Goal: Download file/media

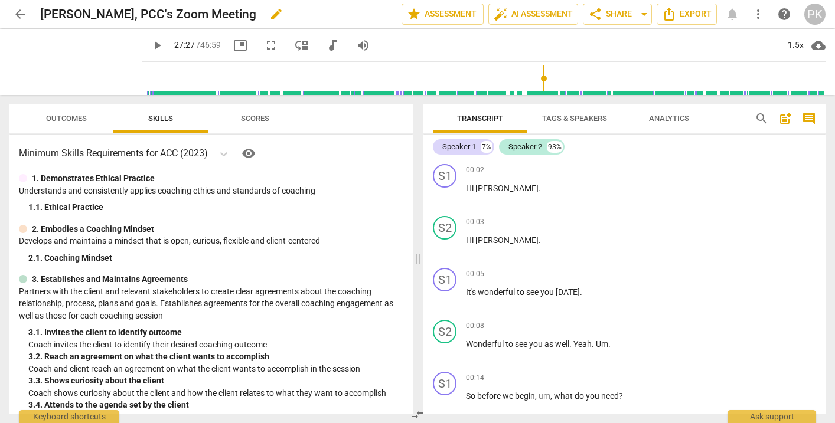
scroll to position [3703, 0]
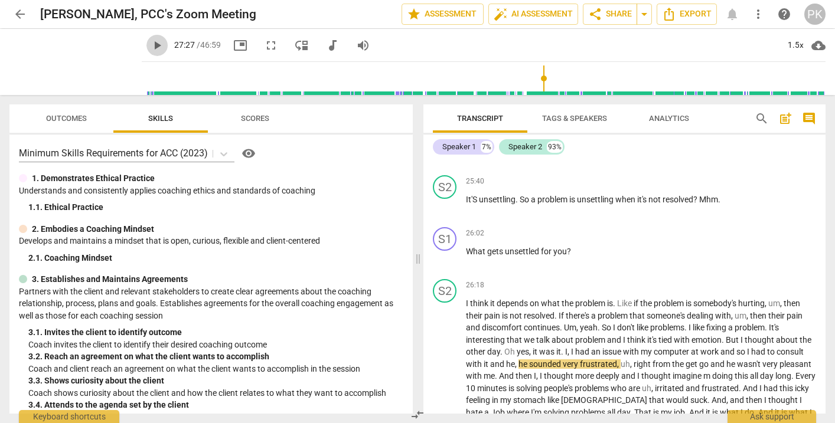
click at [150, 47] on span "play_arrow" at bounding box center [157, 45] width 14 height 14
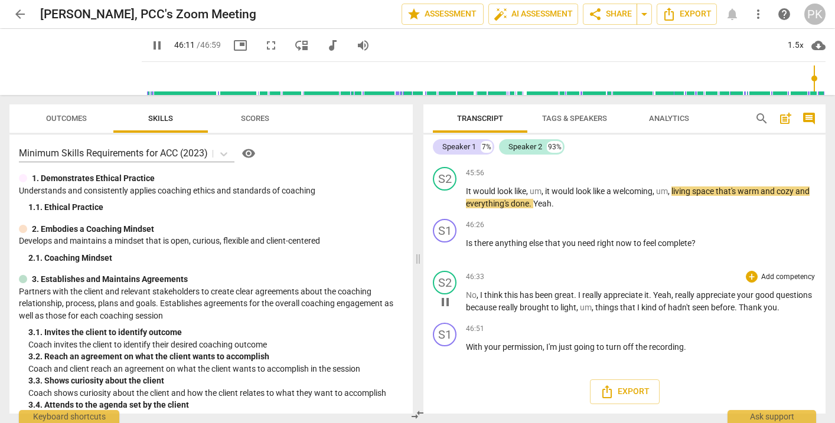
scroll to position [6305, 0]
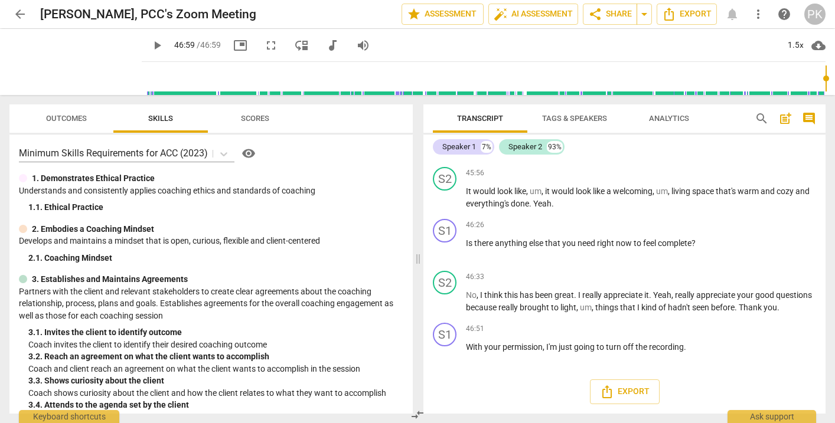
type input "2819"
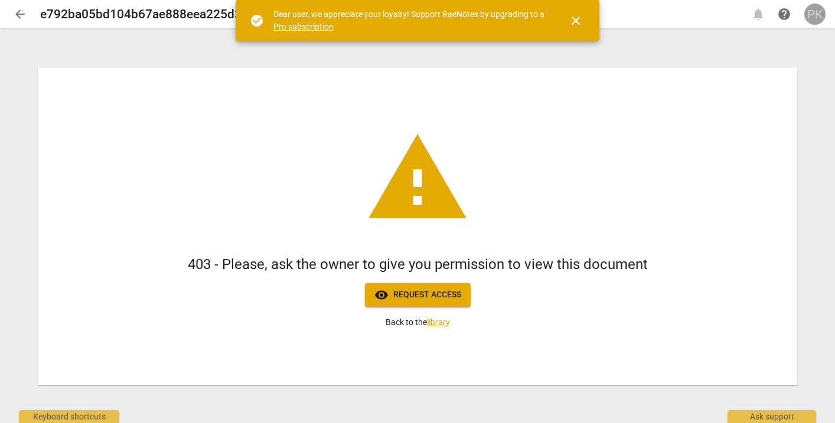
click at [814, 15] on div "PK" at bounding box center [814, 14] width 21 height 21
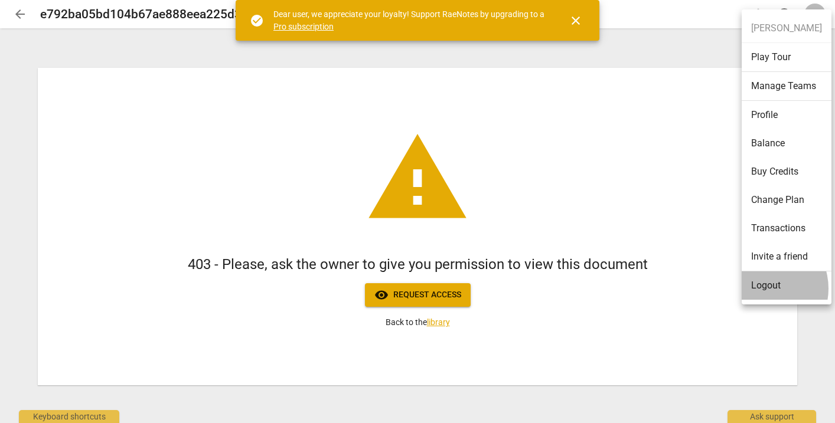
click at [761, 289] on li "Logout" at bounding box center [786, 286] width 90 height 28
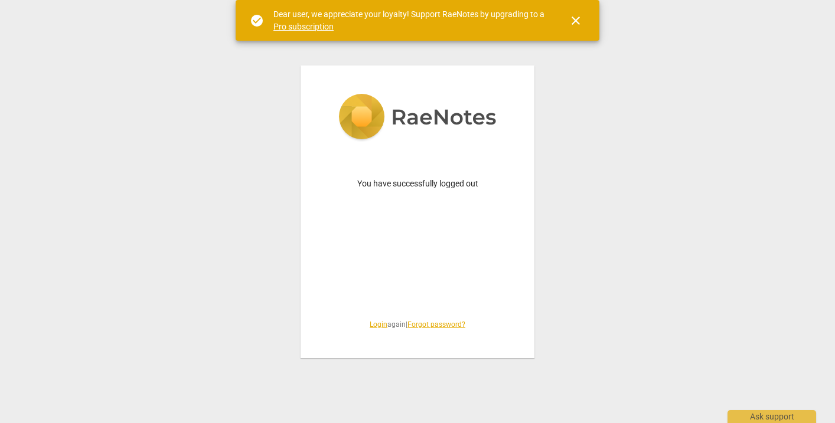
click at [371, 325] on link "Login" at bounding box center [379, 325] width 18 height 8
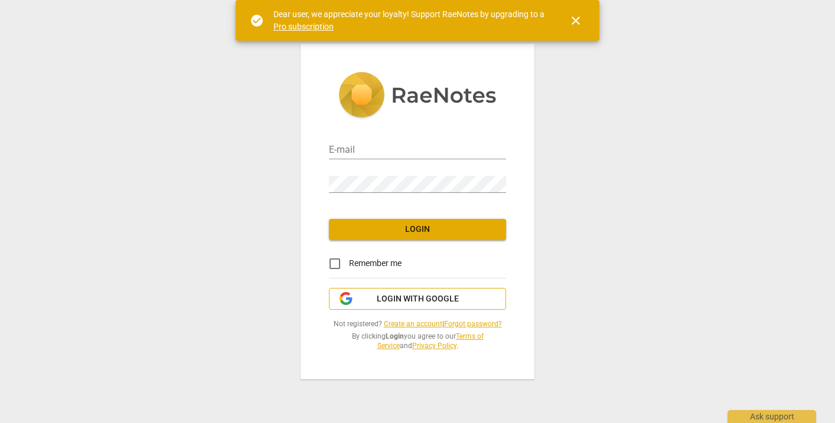
click at [398, 300] on span "Login with Google" at bounding box center [418, 299] width 82 height 12
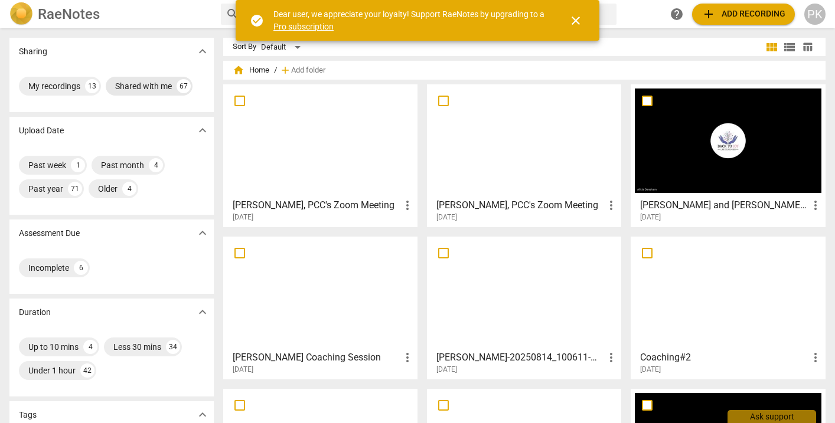
click at [146, 83] on div "Shared with me" at bounding box center [143, 86] width 57 height 12
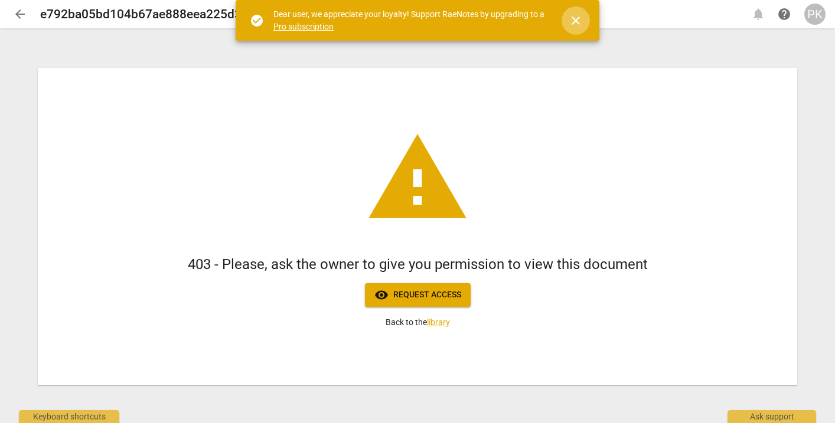
click at [576, 19] on span "close" at bounding box center [576, 21] width 14 height 14
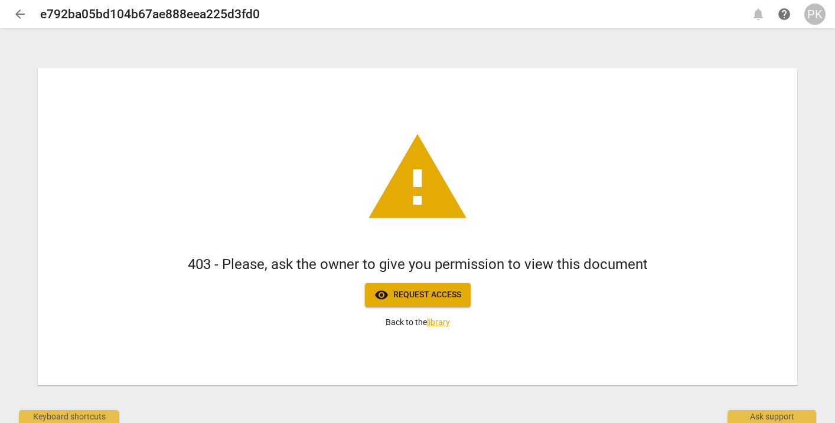
click at [443, 294] on span "visibility Request access" at bounding box center [417, 295] width 87 height 14
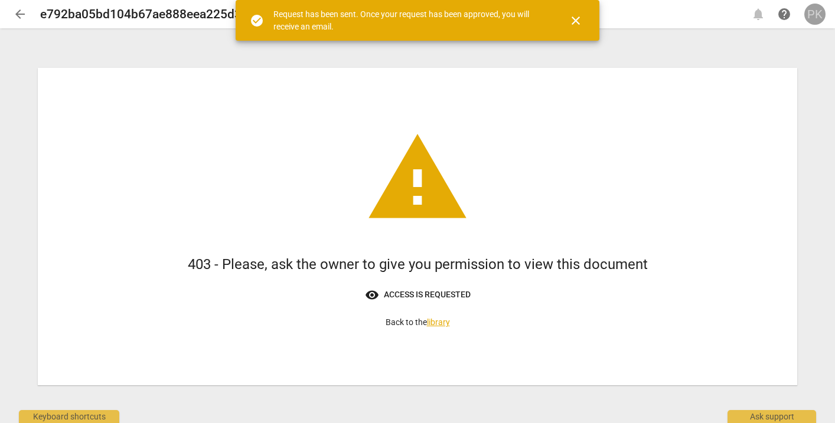
click at [812, 18] on div "PK" at bounding box center [814, 14] width 21 height 21
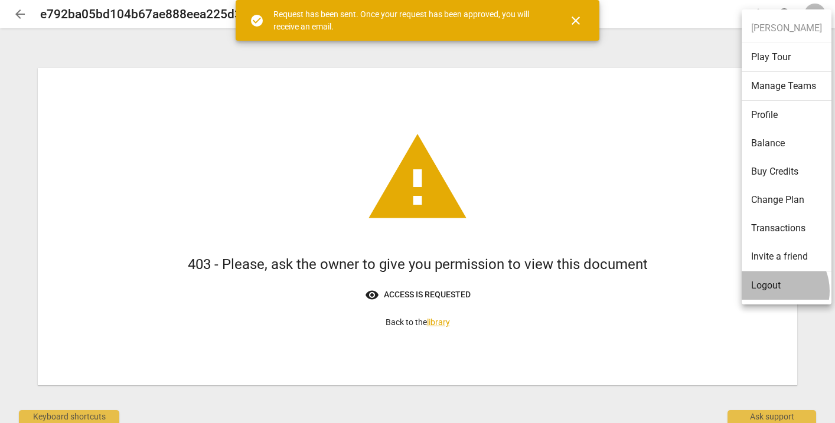
click at [772, 291] on li "Logout" at bounding box center [786, 286] width 90 height 28
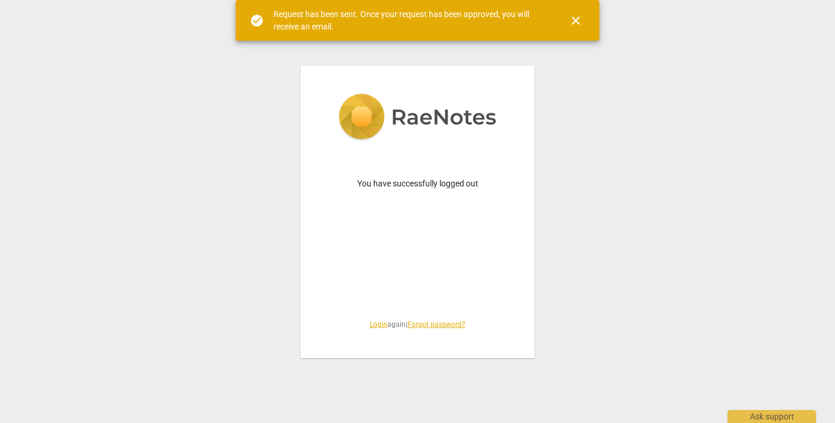
click at [371, 323] on link "Login" at bounding box center [379, 325] width 18 height 8
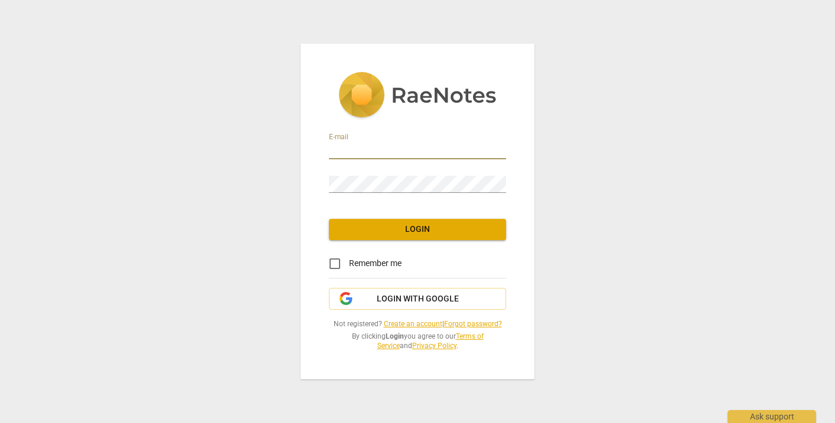
type input "[PERSON_NAME][EMAIL_ADDRESS][DOMAIN_NAME]"
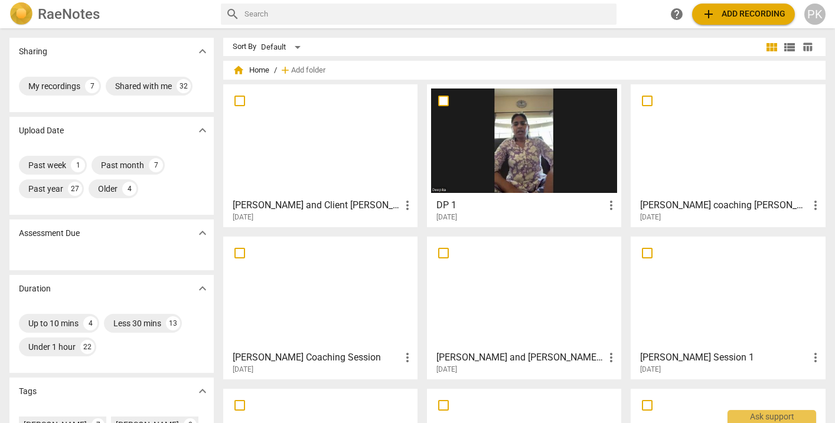
click at [322, 177] on div at bounding box center [320, 141] width 186 height 104
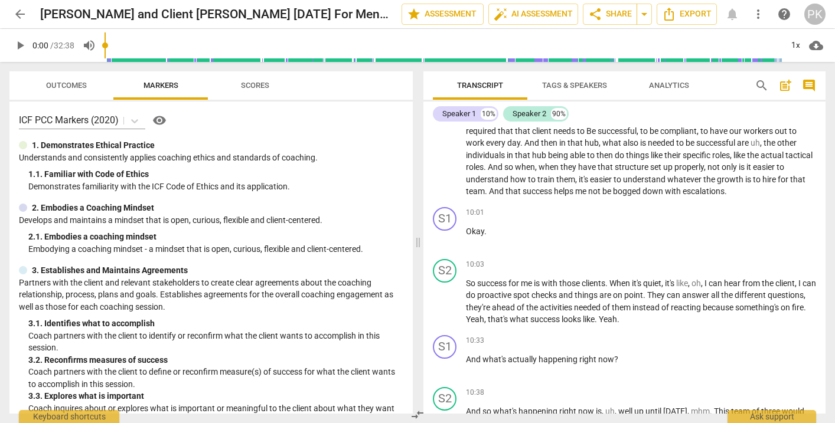
scroll to position [1348, 0]
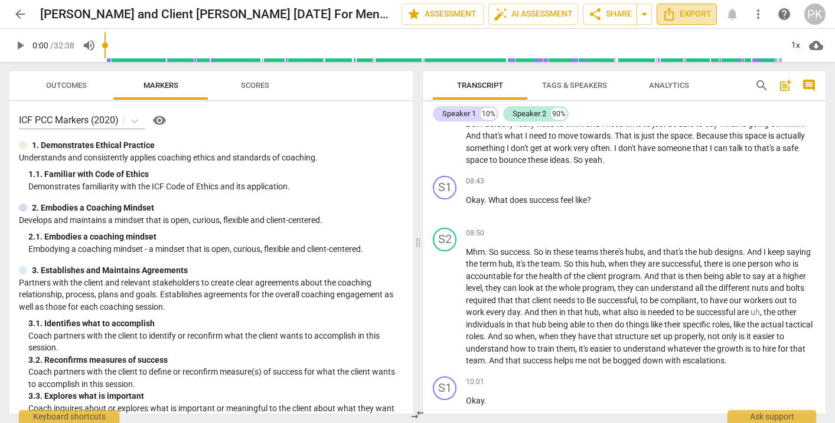
click at [681, 19] on span "Export" at bounding box center [687, 14] width 50 height 14
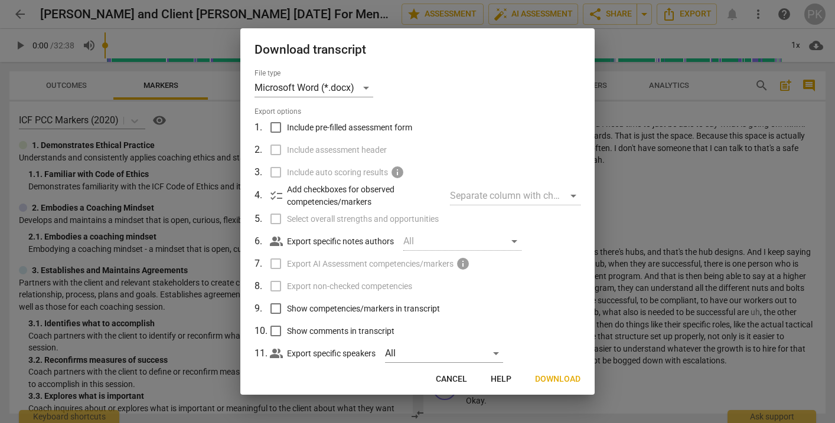
click at [560, 374] on span "Download" at bounding box center [557, 380] width 45 height 12
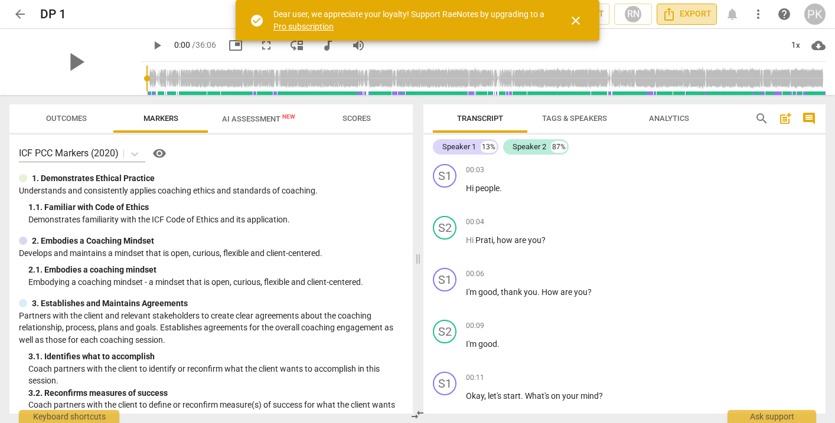
click at [705, 14] on span "Export" at bounding box center [687, 14] width 50 height 14
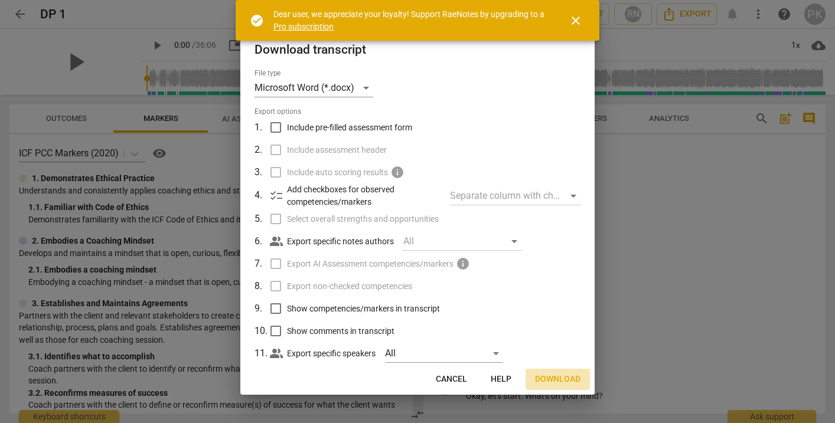
click at [567, 373] on button "Download" at bounding box center [557, 379] width 64 height 21
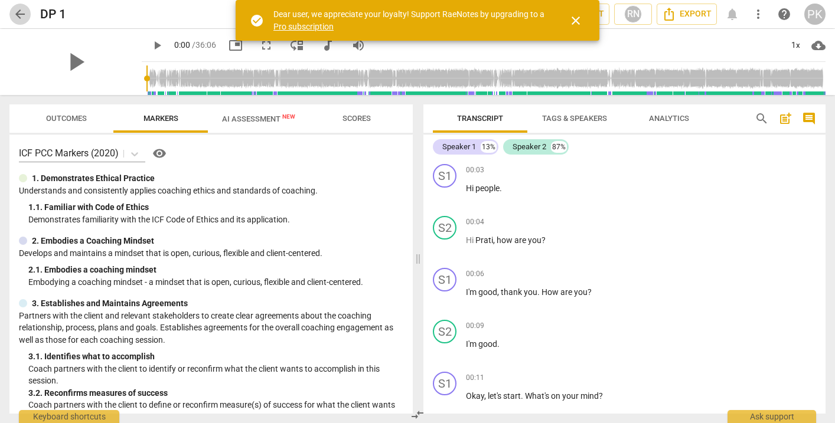
click at [19, 12] on span "arrow_back" at bounding box center [20, 14] width 14 height 14
